Goal: Task Accomplishment & Management: Manage account settings

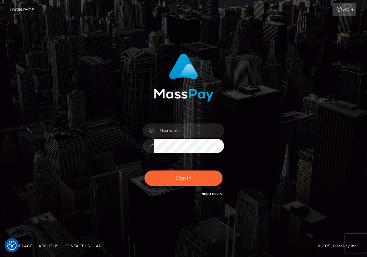
checkbox input "true"
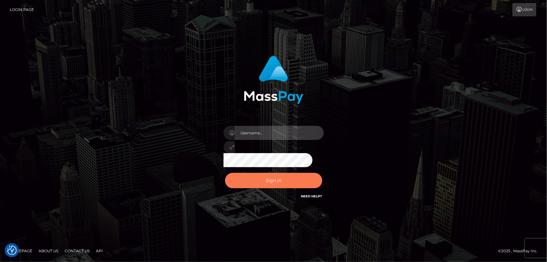
type input "Lorelee"
click at [283, 181] on button "Sign in" at bounding box center [273, 180] width 97 height 15
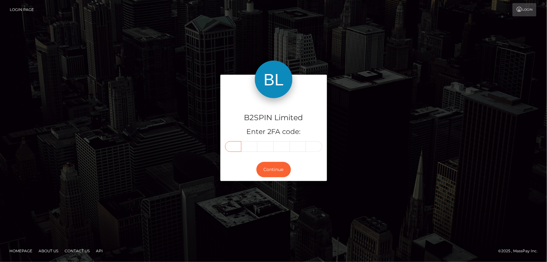
click at [230, 147] on input "text" at bounding box center [233, 146] width 16 height 11
type input "8"
type input "0"
type input "4"
type input "5"
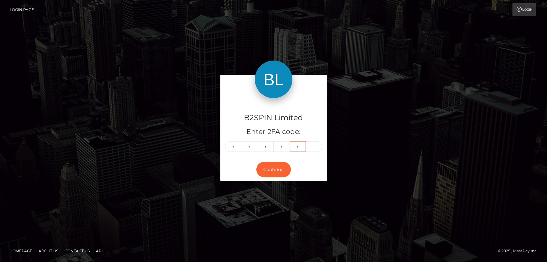
type input "9"
type input "8"
type input "0"
type input "9"
type input "4"
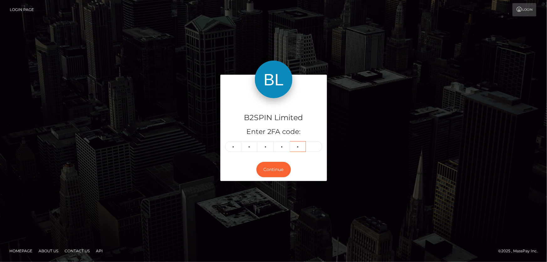
type input "5"
type input "9"
click at [272, 164] on button "Continue" at bounding box center [273, 169] width 34 height 15
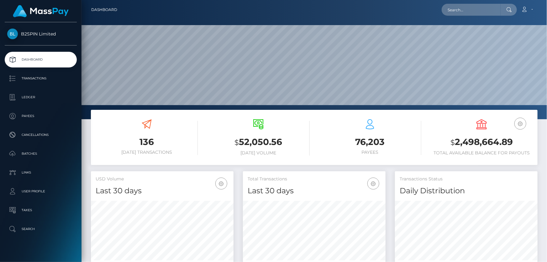
scroll to position [111, 142]
drag, startPoint x: 453, startPoint y: 142, endPoint x: 517, endPoint y: 134, distance: 64.1
click at [512, 138] on h3 "$ 2,498,664.89" at bounding box center [482, 142] width 102 height 13
copy h3 "2,498,664.89"
